Goal: Check status

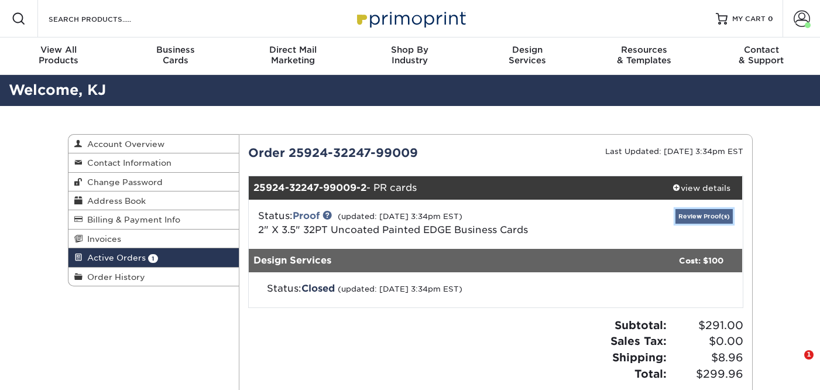
click at [707, 217] on link "Review Proof(s)" at bounding box center [703, 216] width 57 height 15
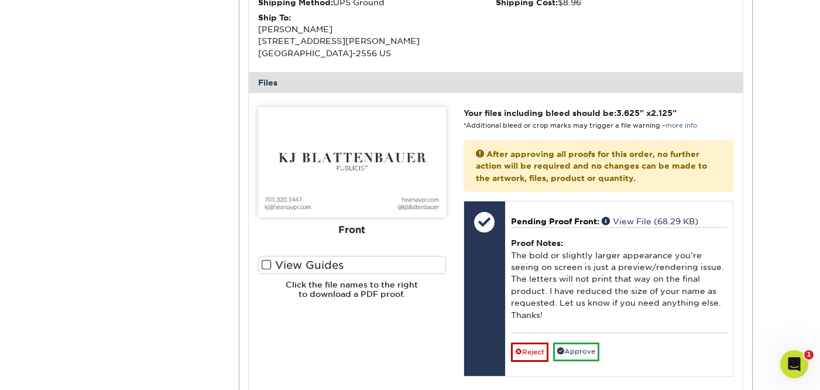
scroll to position [421, 0]
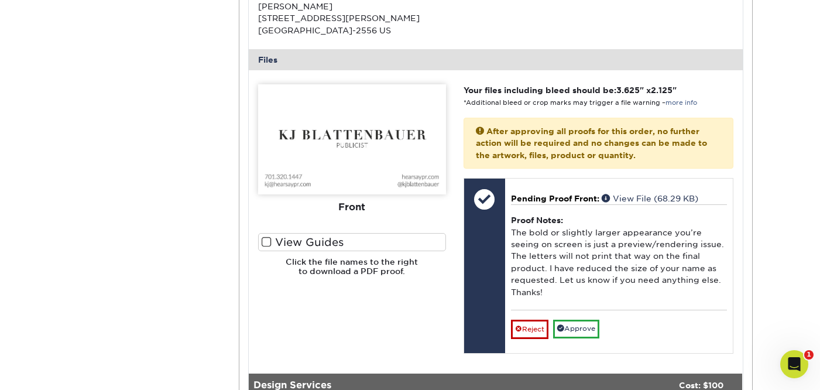
click at [372, 161] on img at bounding box center [352, 139] width 188 height 110
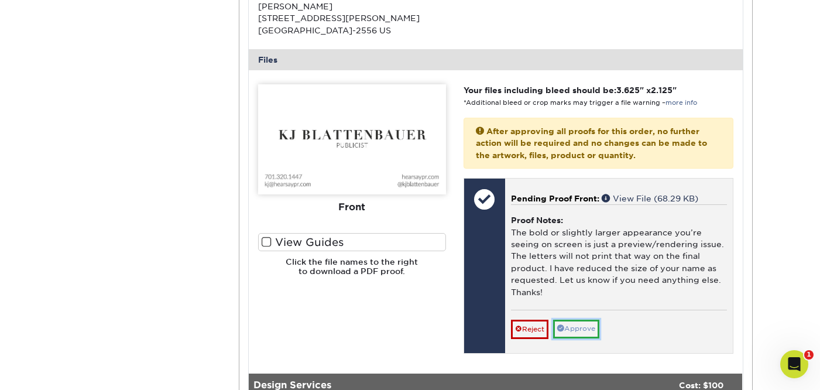
click at [569, 333] on link "Approve" at bounding box center [576, 328] width 46 height 18
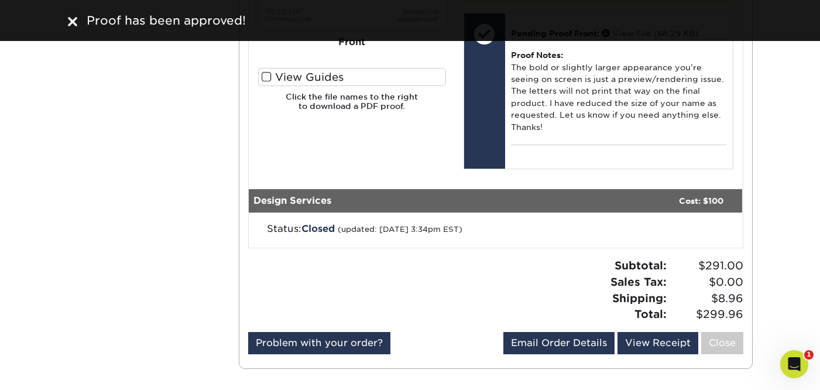
scroll to position [585, 0]
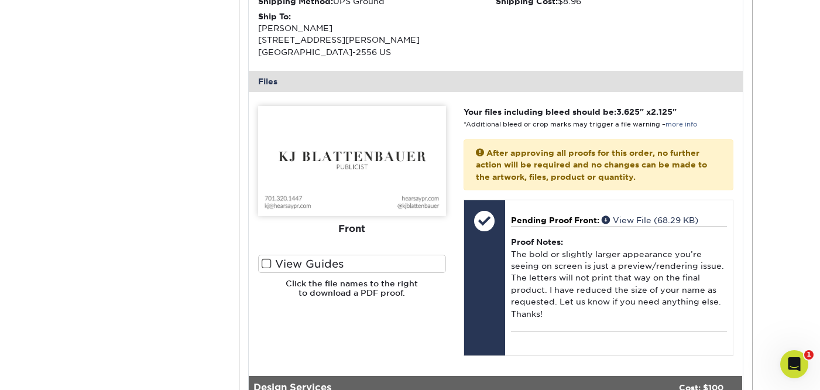
scroll to position [398, 0]
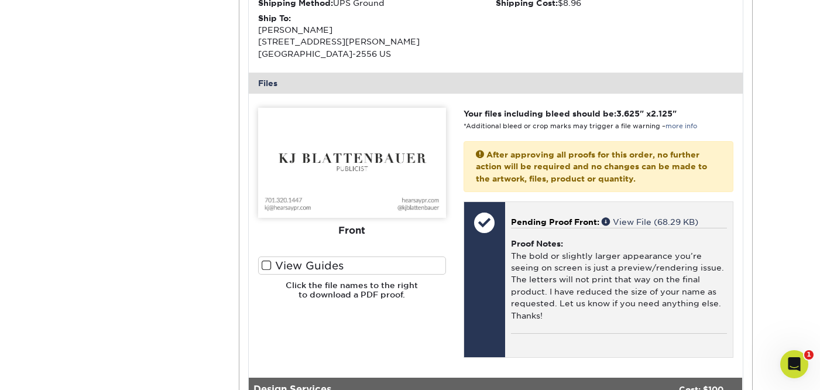
click at [487, 221] on div at bounding box center [484, 222] width 41 height 41
